Goal: Task Accomplishment & Management: Use online tool/utility

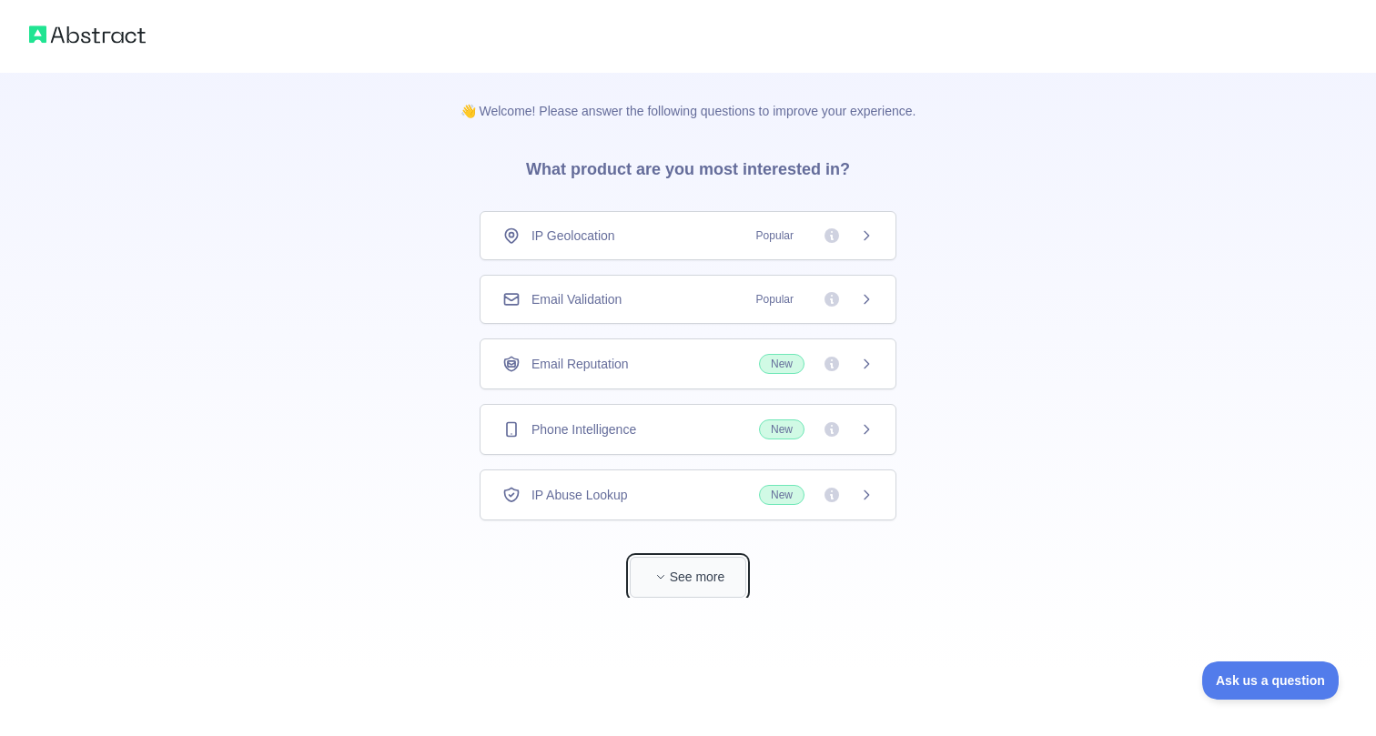
click at [714, 575] on button "See more" at bounding box center [688, 577] width 116 height 41
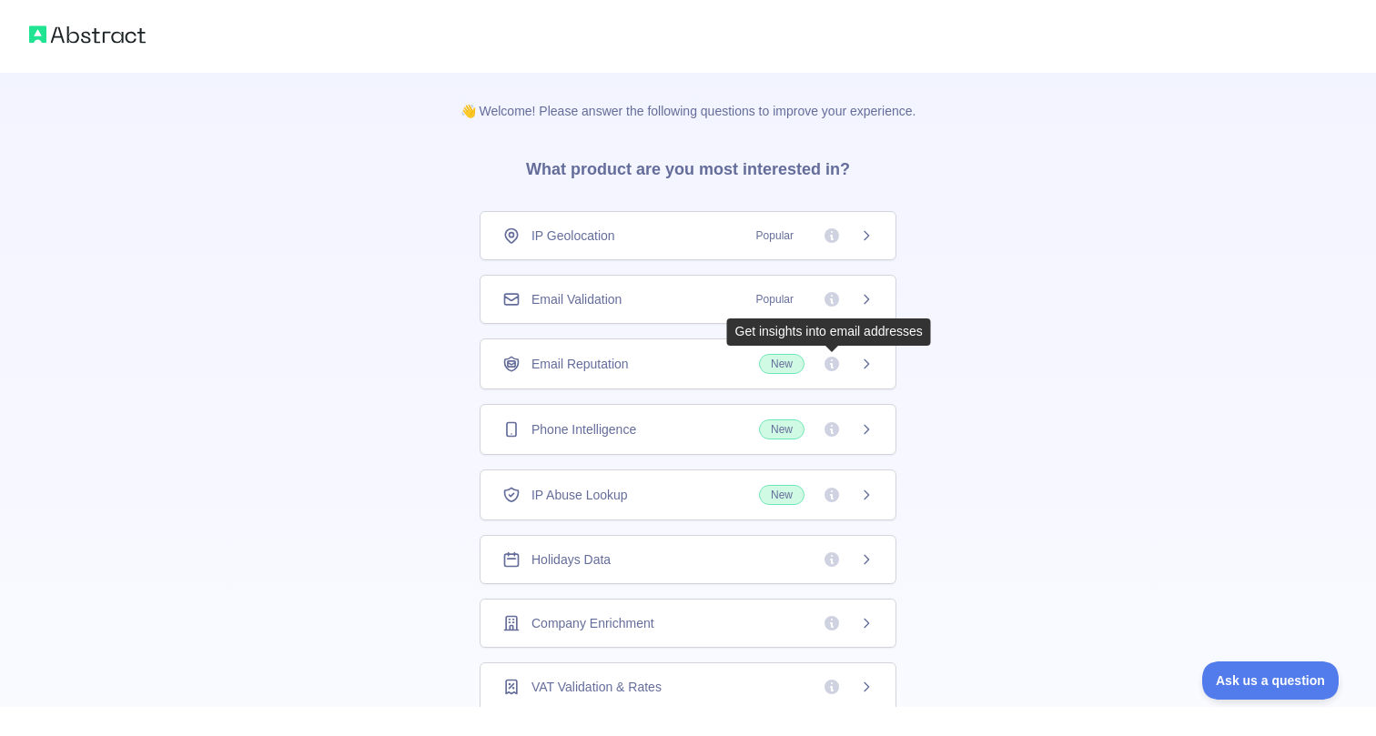
click at [781, 236] on span "Popular" at bounding box center [774, 236] width 59 height 18
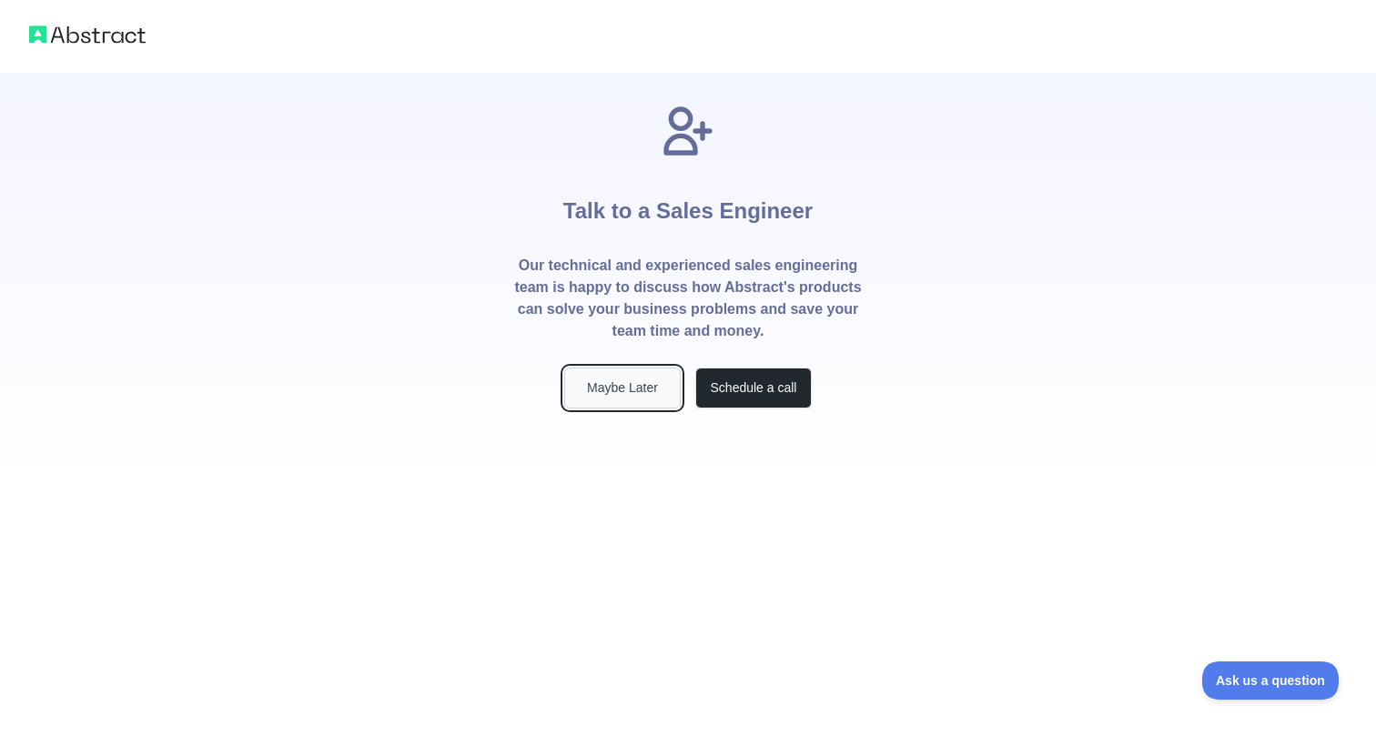
click at [623, 390] on button "Maybe Later" at bounding box center [622, 388] width 116 height 41
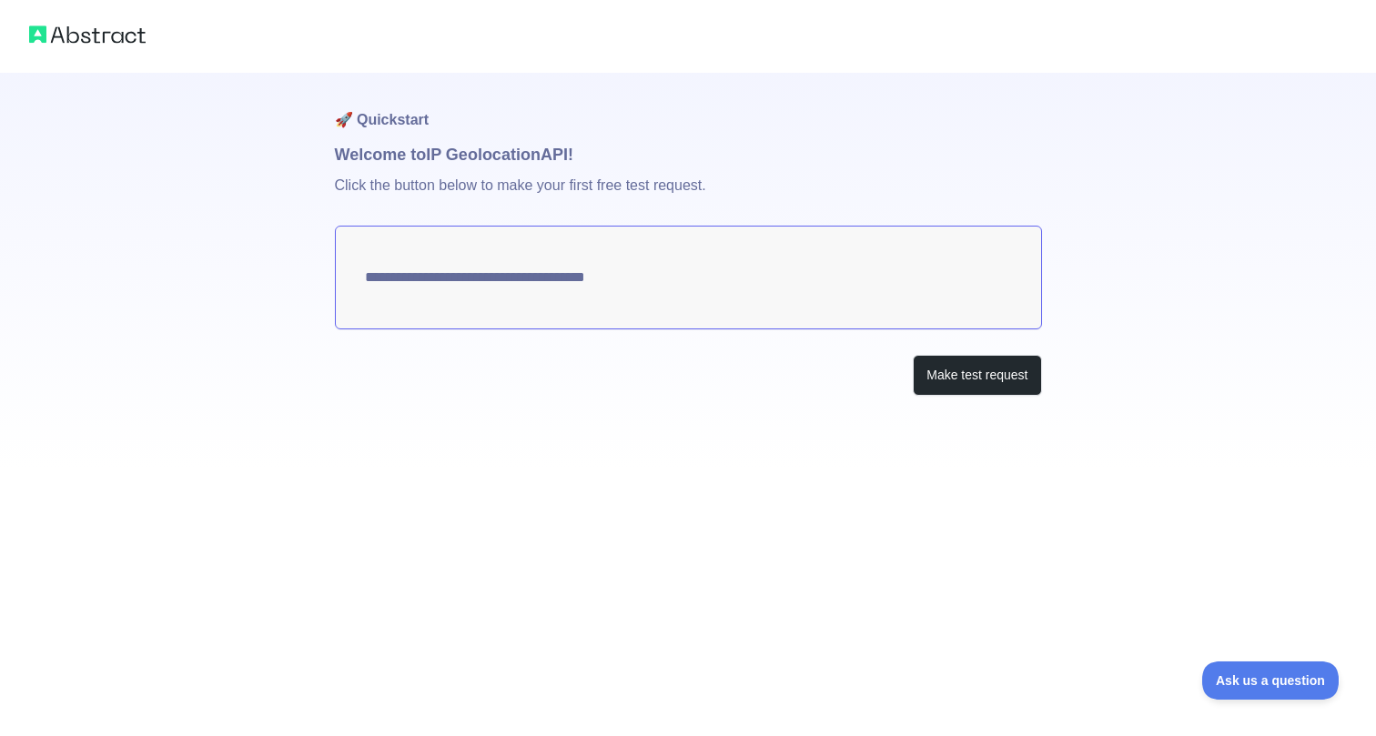
type textarea "**********"
click at [969, 378] on button "Make test request" at bounding box center [977, 375] width 128 height 41
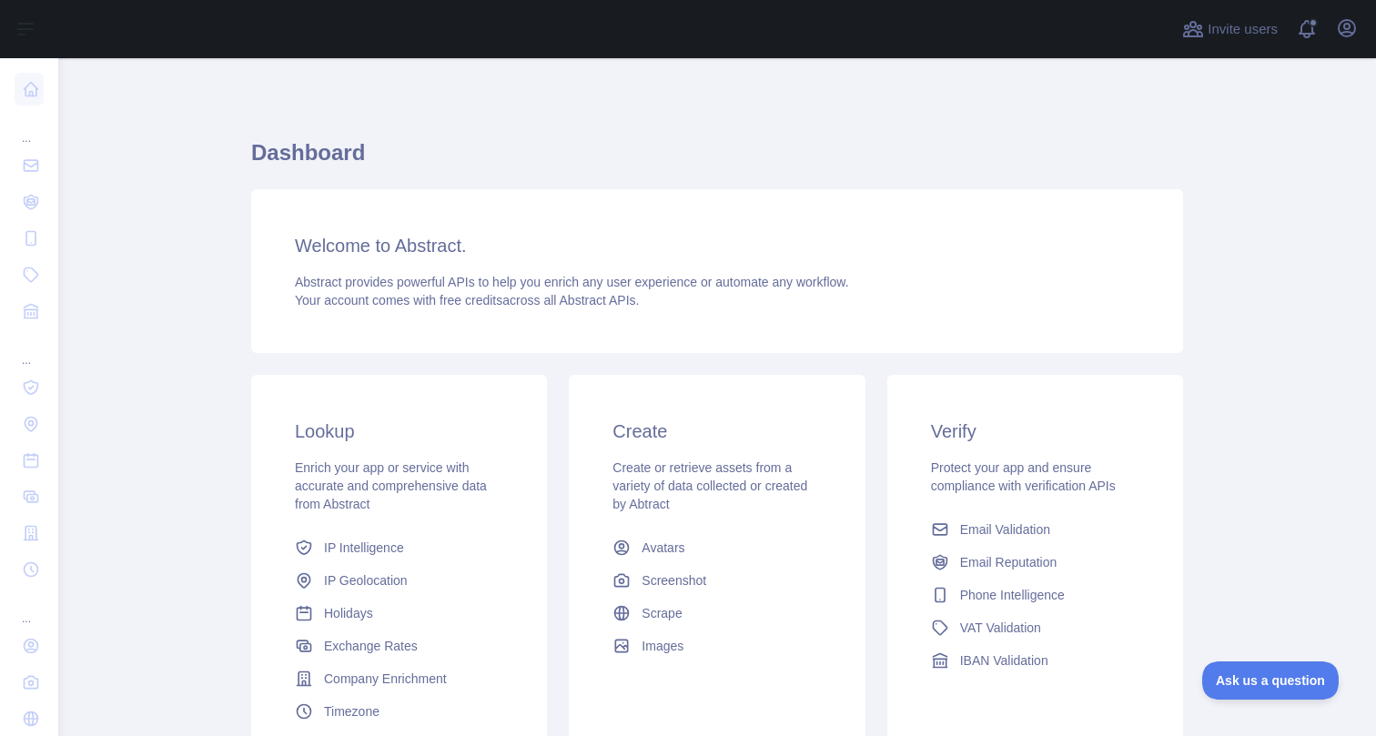
click at [256, 372] on div "Lookup Enrich your app or service with accurate and comprehensive data from Abs…" at bounding box center [717, 573] width 954 height 419
